Goal: Check status

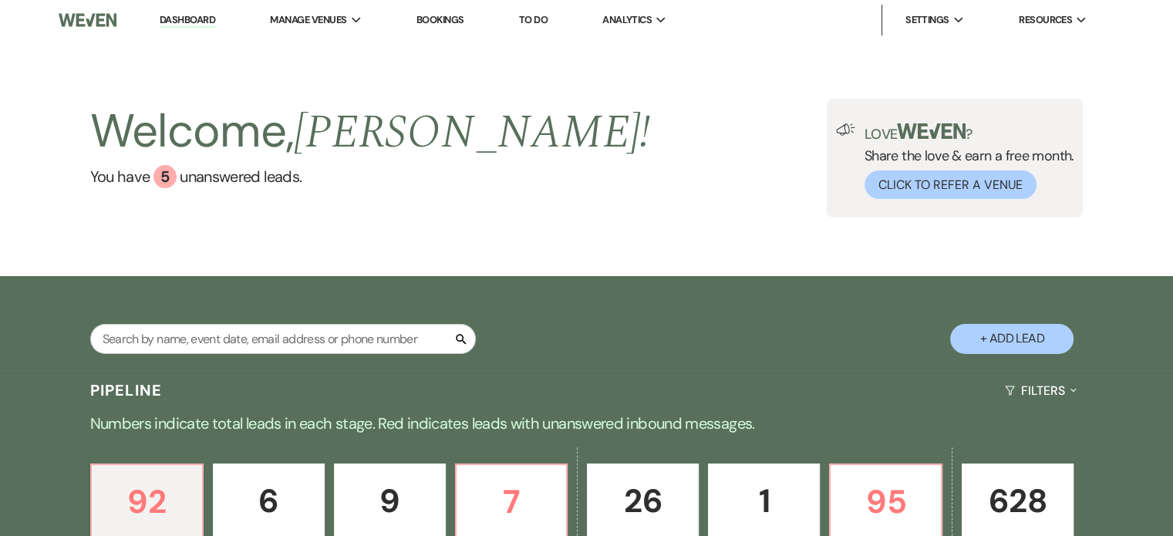
click at [431, 25] on link "Bookings" at bounding box center [441, 19] width 48 height 13
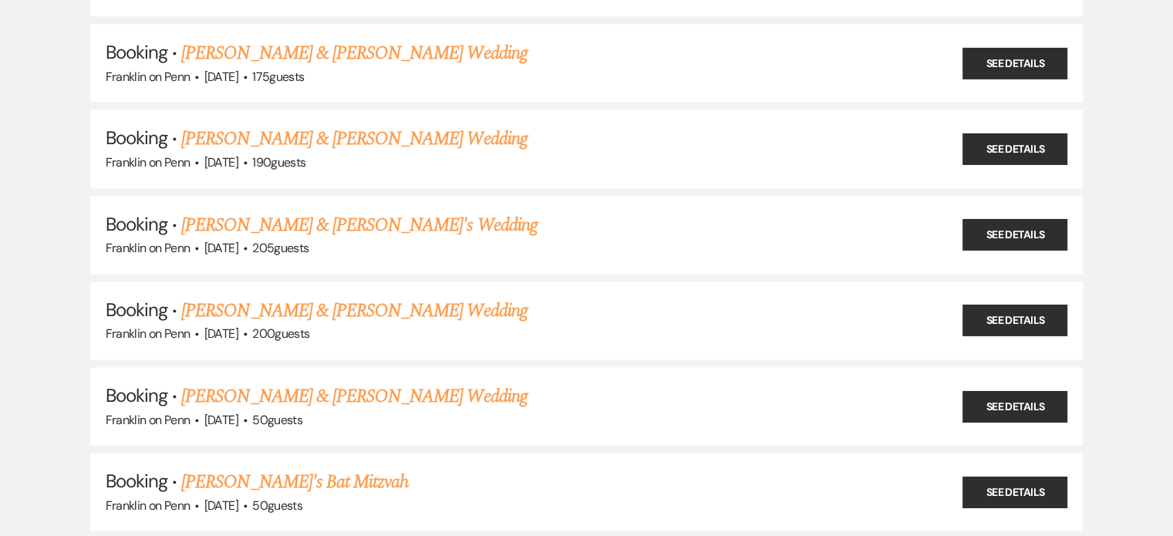
scroll to position [3077, 0]
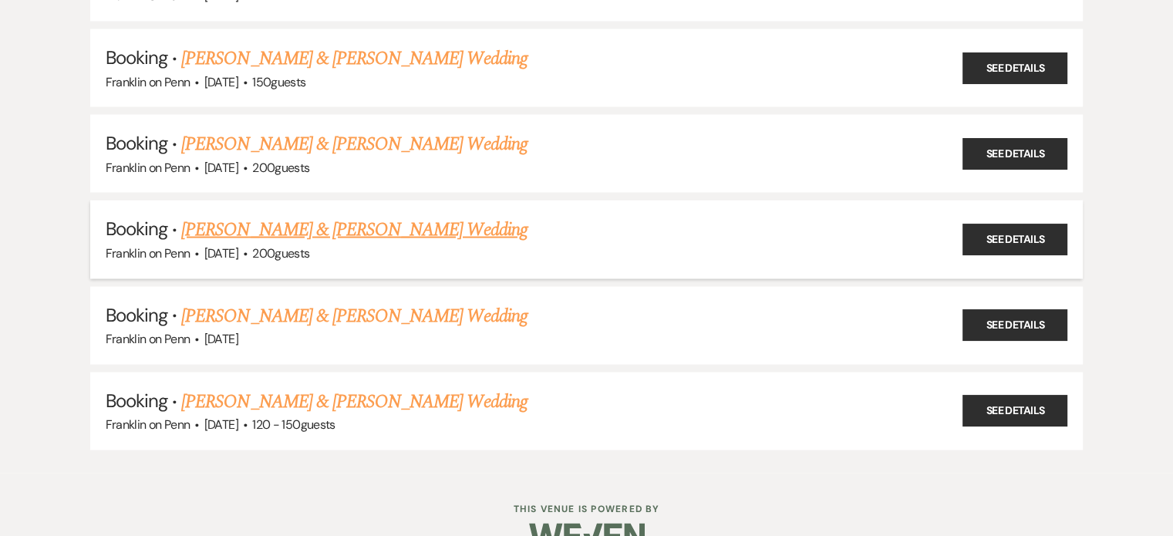
click at [476, 216] on link "[PERSON_NAME] & [PERSON_NAME] Wedding" at bounding box center [354, 230] width 346 height 28
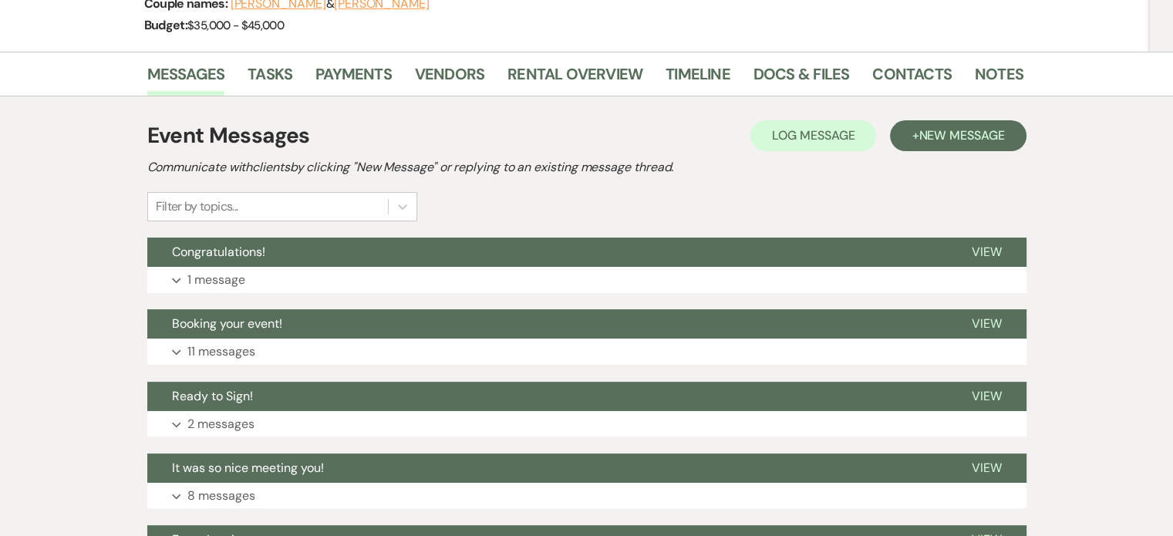
scroll to position [221, 0]
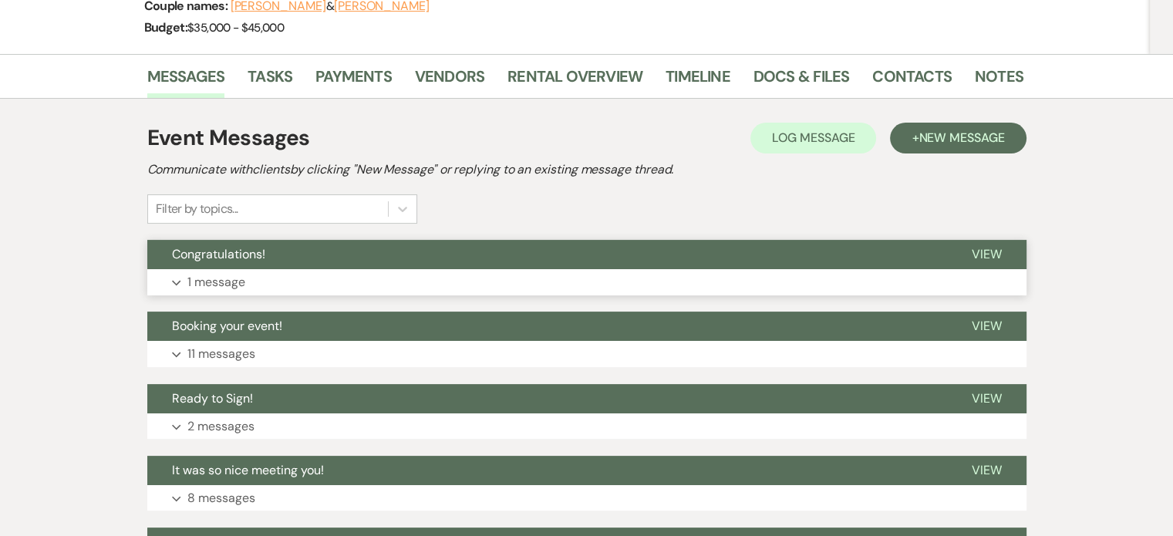
click at [242, 284] on p "1 message" at bounding box center [216, 282] width 58 height 20
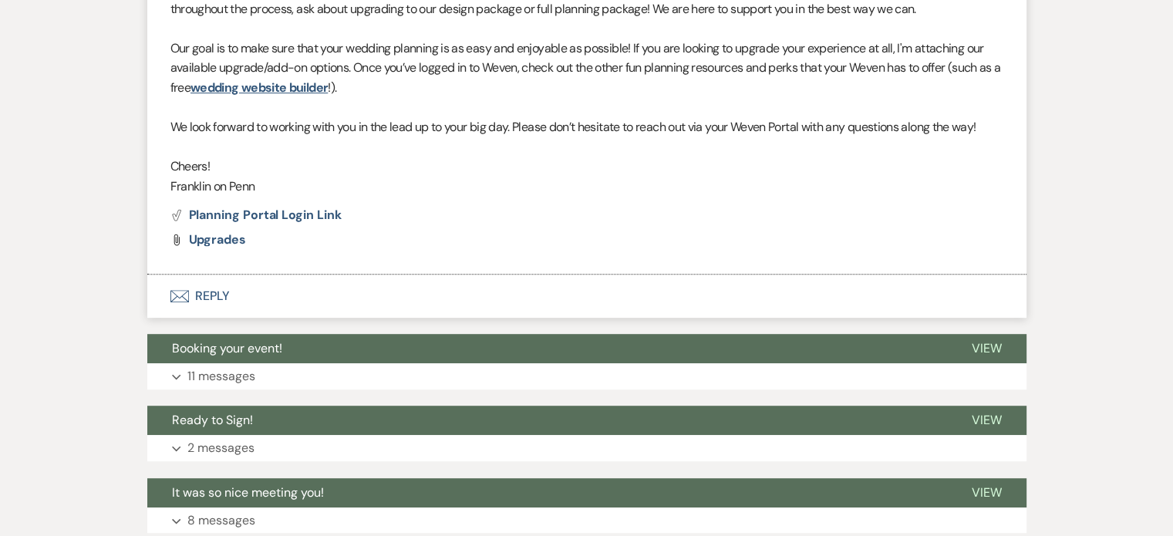
scroll to position [809, 0]
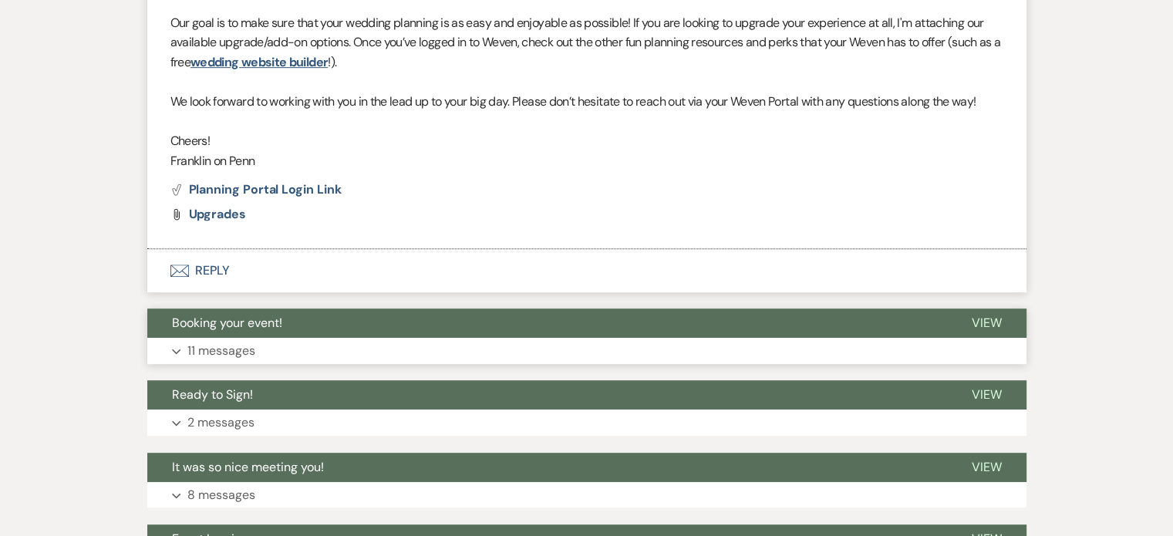
click at [231, 345] on p "11 messages" at bounding box center [221, 351] width 68 height 20
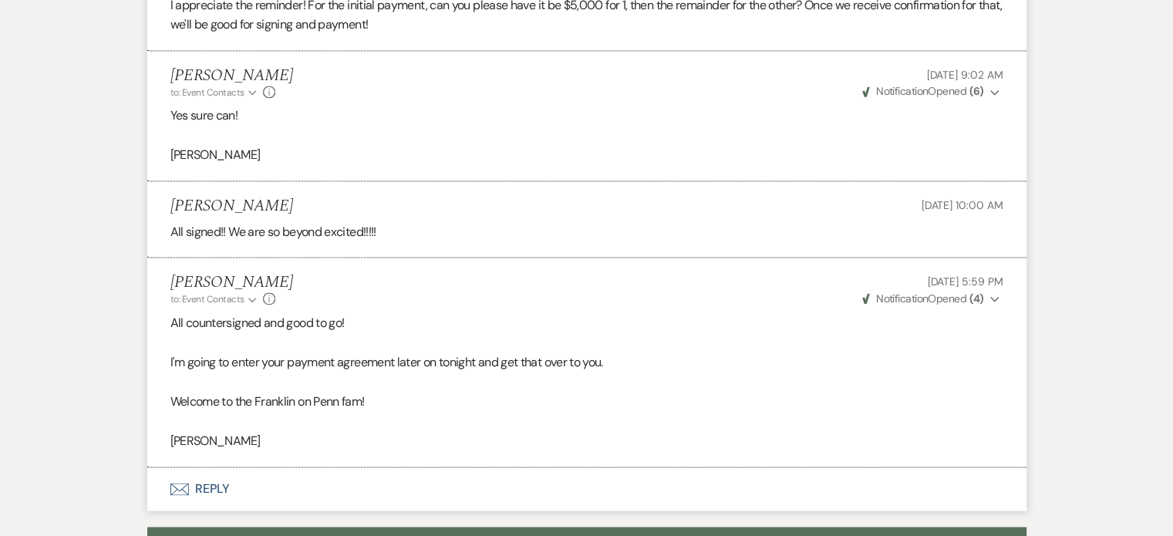
scroll to position [2349, 0]
